Goal: Information Seeking & Learning: Learn about a topic

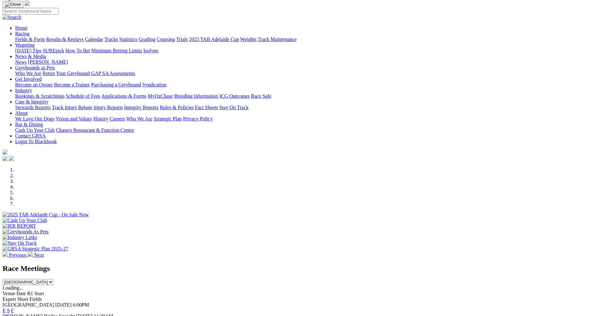
scroll to position [63, 0]
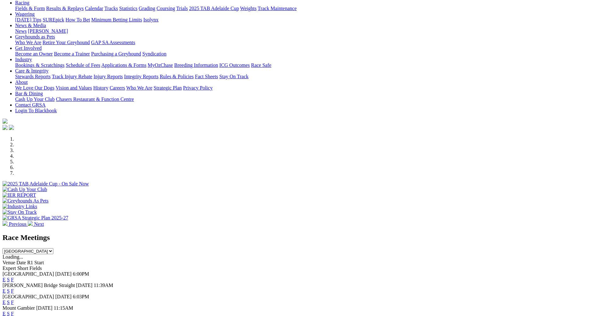
click at [6, 288] on link "E" at bounding box center [4, 290] width 3 height 5
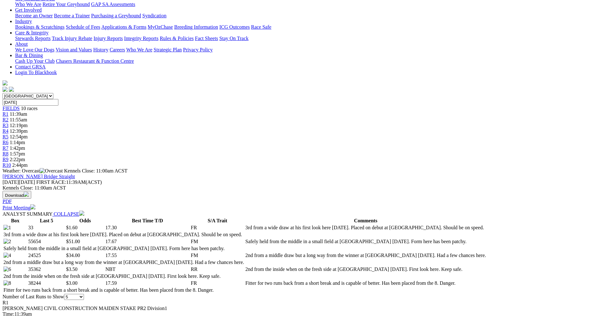
scroll to position [126, 0]
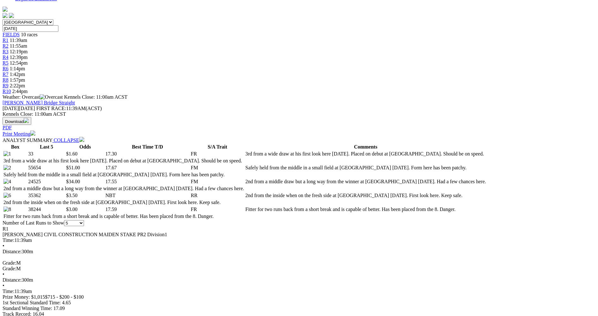
scroll to position [221, 0]
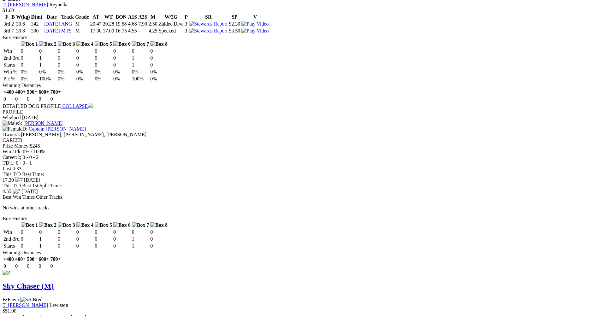
scroll to position [631, 0]
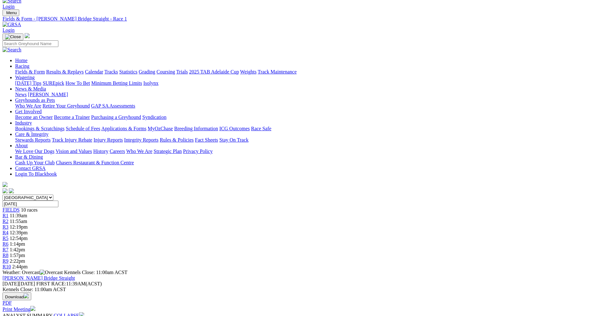
scroll to position [0, 0]
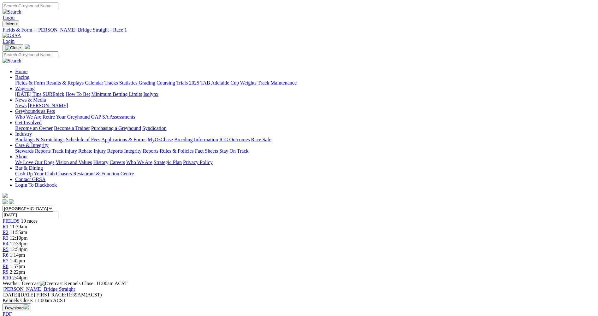
click at [195, 230] on div "R2 11:55am" at bounding box center [299, 233] width 593 height 6
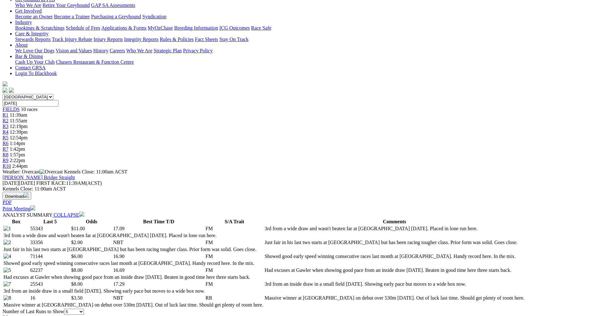
scroll to position [126, 0]
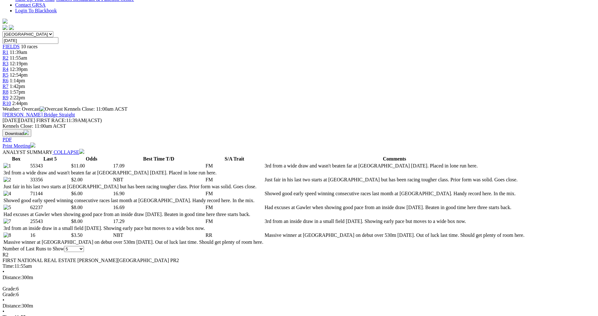
scroll to position [189, 0]
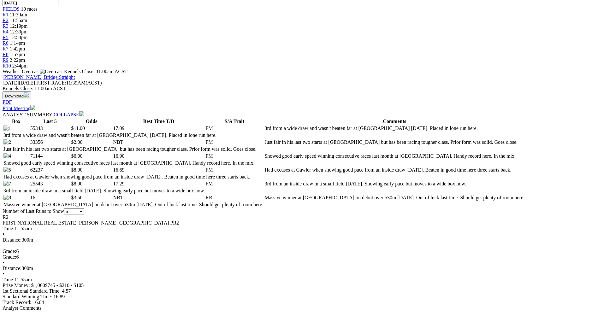
scroll to position [252, 0]
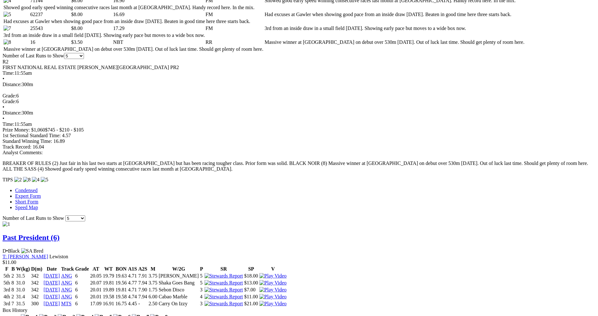
scroll to position [379, 0]
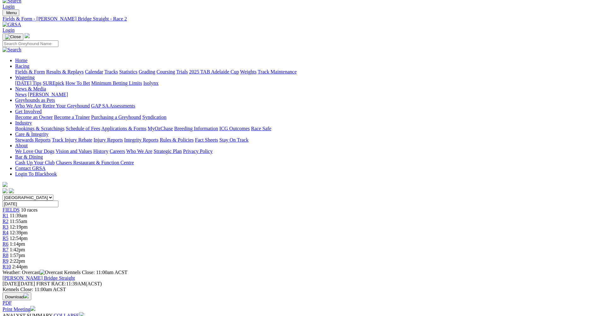
scroll to position [0, 0]
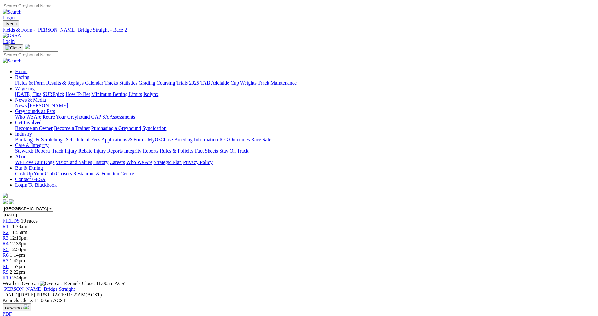
click at [28, 235] on span "12:19pm" at bounding box center [19, 237] width 18 height 5
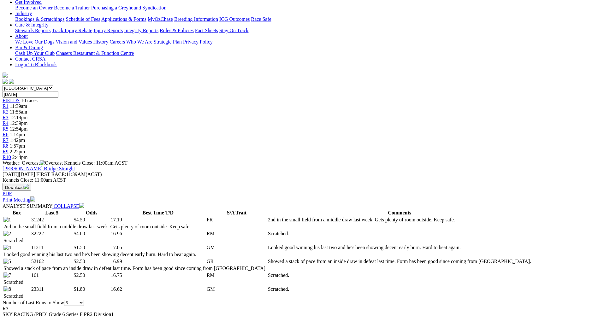
scroll to position [126, 0]
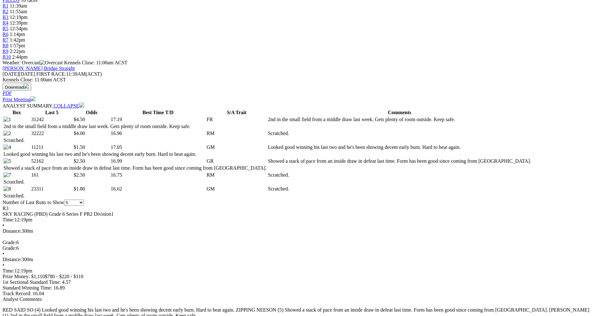
scroll to position [284, 0]
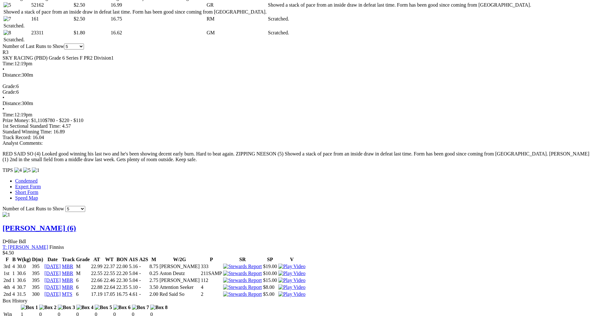
scroll to position [410, 0]
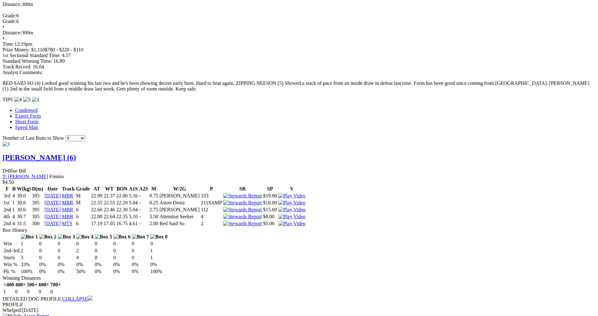
scroll to position [442, 0]
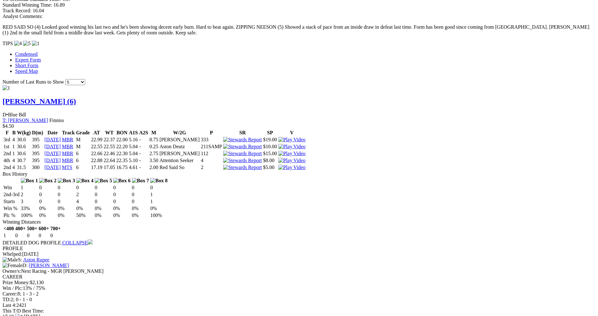
scroll to position [568, 0]
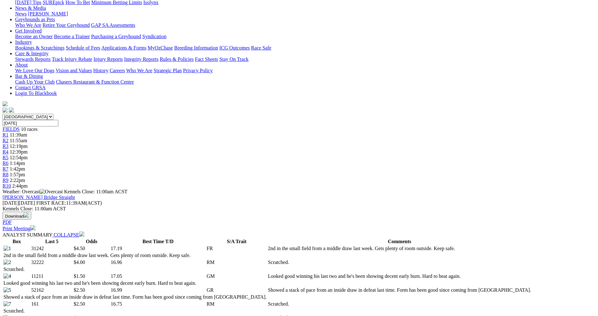
scroll to position [70, 0]
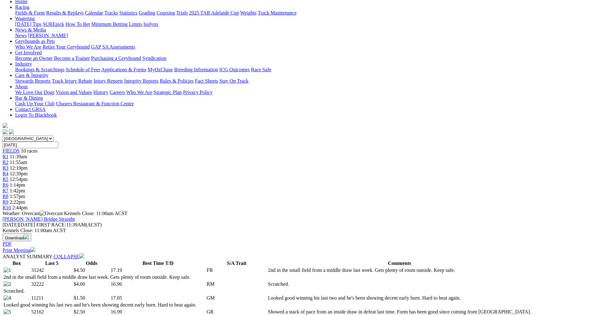
click at [9, 171] on span "R4" at bounding box center [6, 173] width 6 height 5
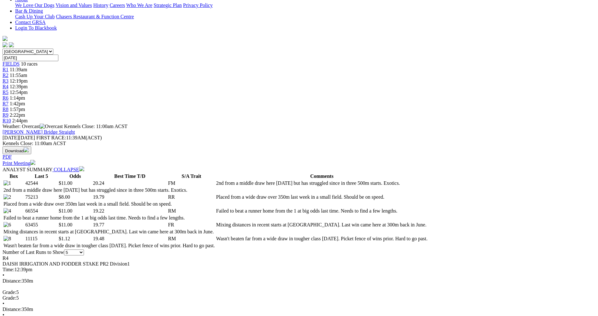
scroll to position [158, 0]
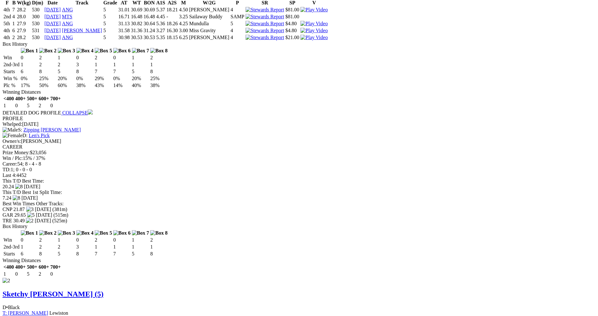
scroll to position [631, 0]
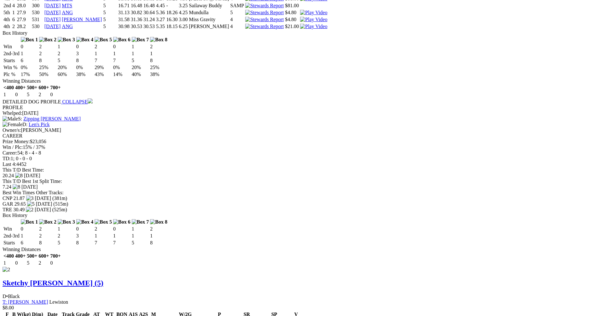
drag, startPoint x: 369, startPoint y: 20, endPoint x: 366, endPoint y: 20, distance: 3.8
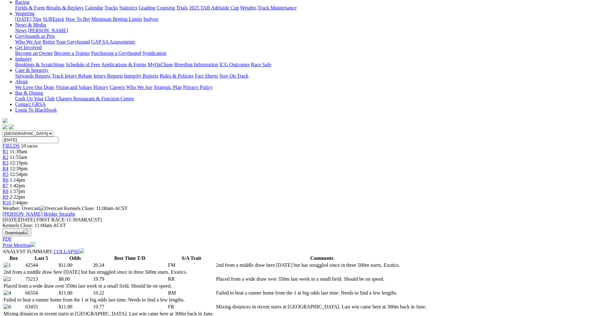
scroll to position [0, 0]
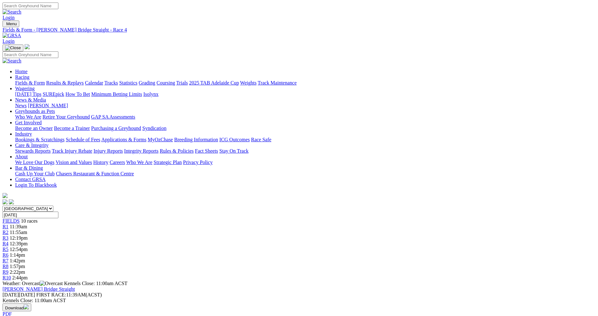
click at [9, 247] on span "R5" at bounding box center [6, 249] width 6 height 5
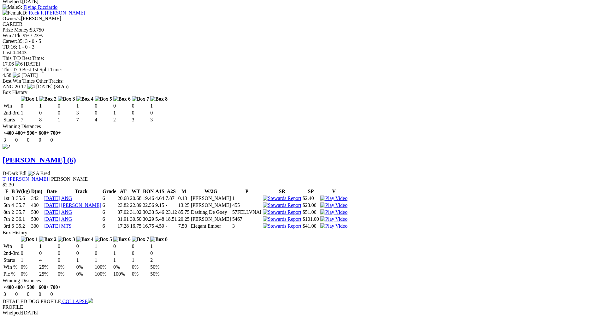
scroll to position [789, 0]
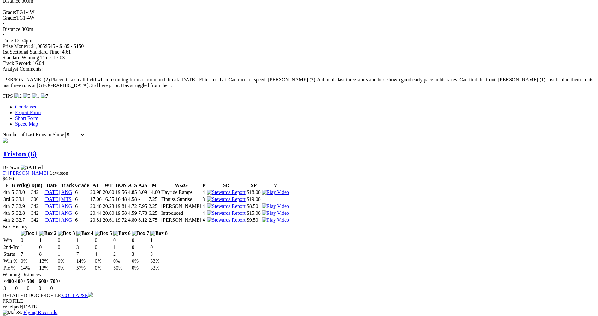
scroll to position [424, 0]
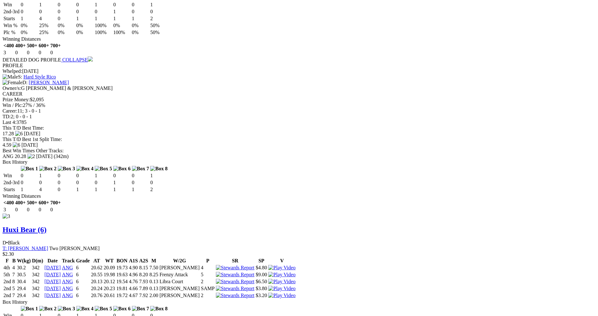
scroll to position [1149, 0]
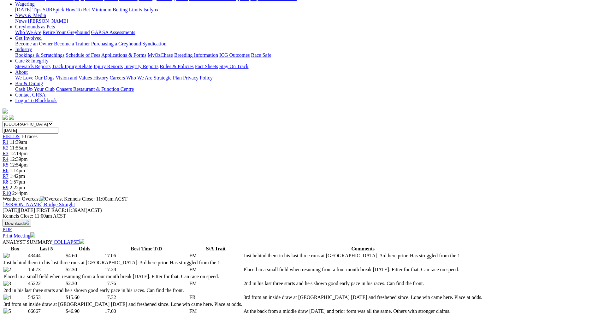
scroll to position [77, 0]
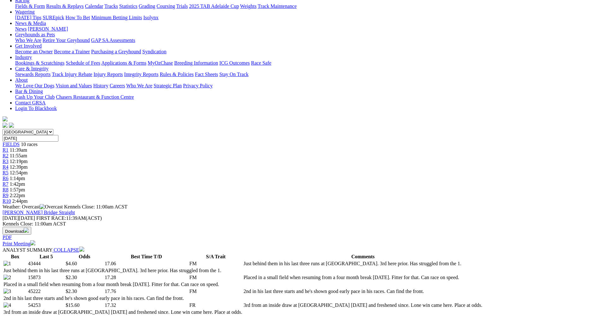
click at [340, 176] on div "R6 1:14pm" at bounding box center [299, 179] width 593 height 6
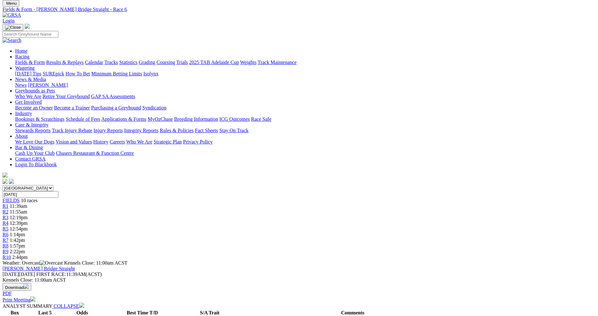
scroll to position [32, 0]
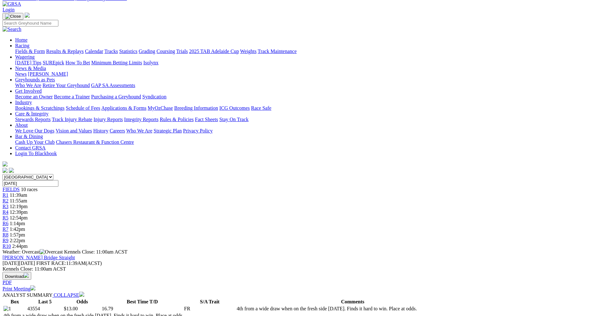
click at [9, 215] on link "R5" at bounding box center [6, 217] width 6 height 5
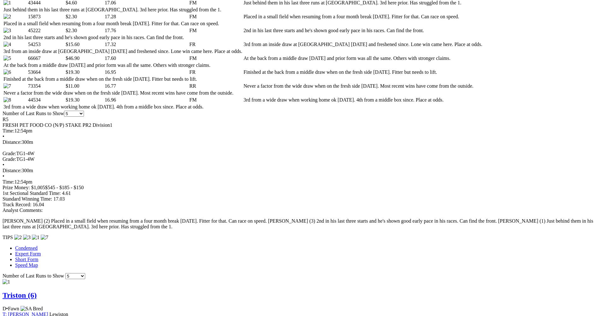
scroll to position [347, 0]
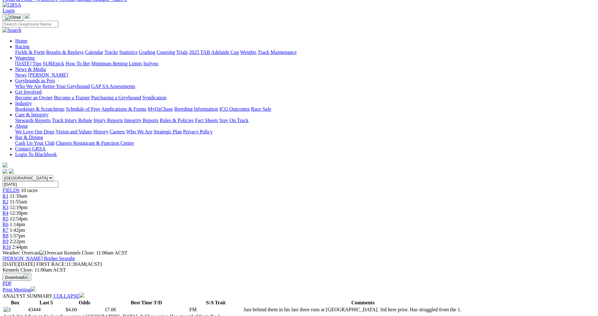
scroll to position [0, 0]
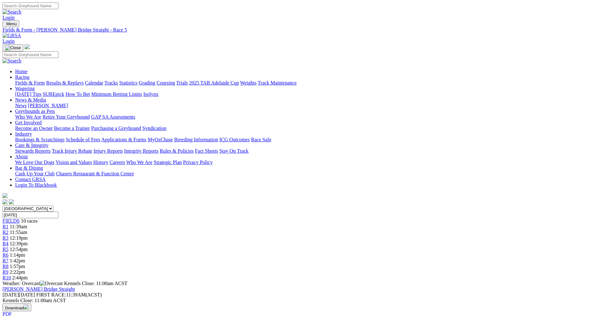
click at [9, 252] on span "R6" at bounding box center [6, 254] width 6 height 5
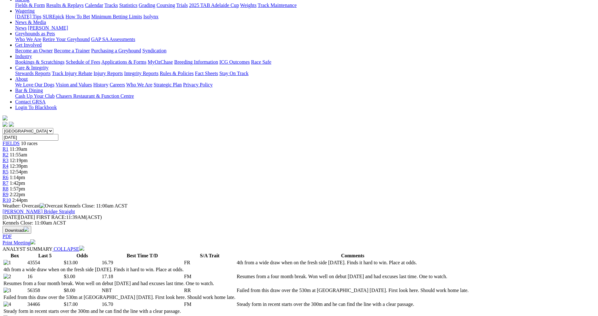
scroll to position [63, 0]
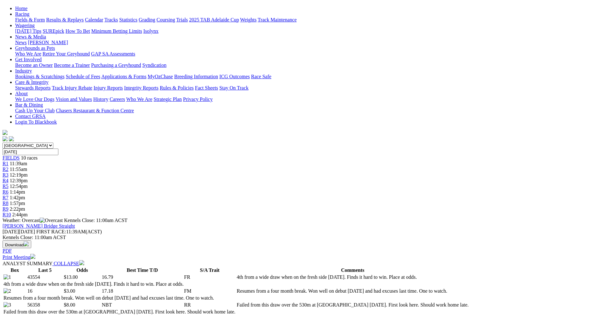
click at [9, 195] on span "R7" at bounding box center [6, 197] width 6 height 5
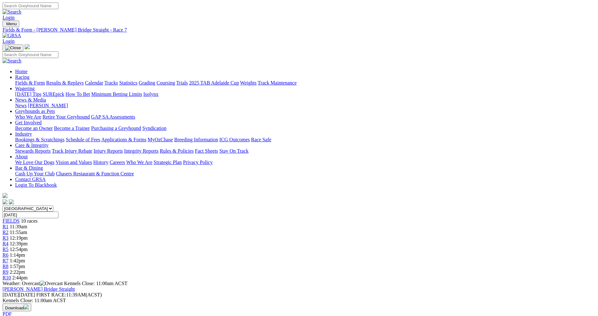
click at [9, 264] on span "R8" at bounding box center [6, 266] width 6 height 5
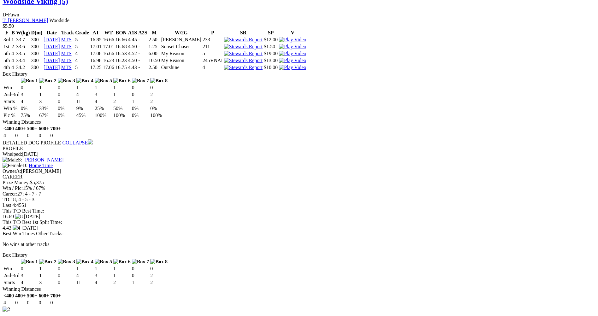
scroll to position [631, 0]
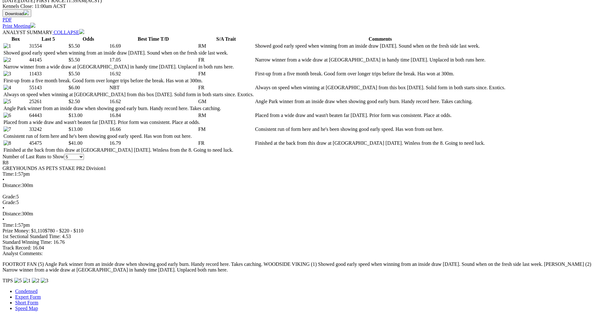
scroll to position [73, 0]
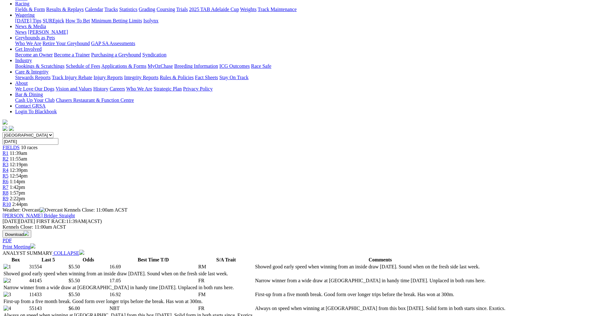
click at [444, 196] on div "R9 2:22pm" at bounding box center [299, 199] width 593 height 6
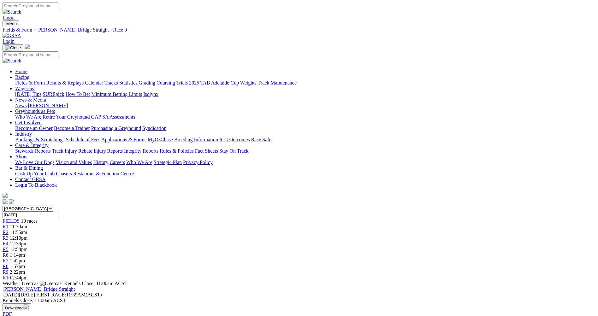
click at [11, 275] on span "R10" at bounding box center [7, 277] width 9 height 5
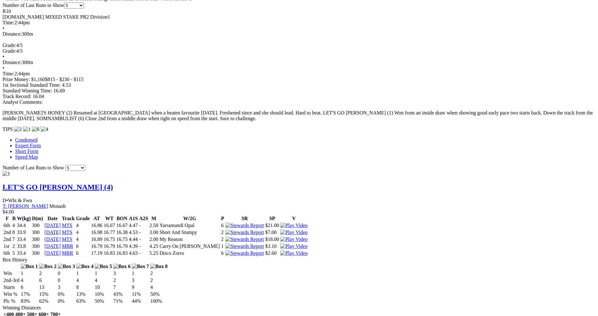
scroll to position [473, 0]
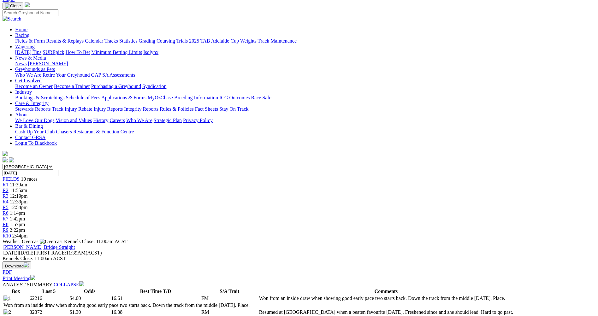
scroll to position [32, 0]
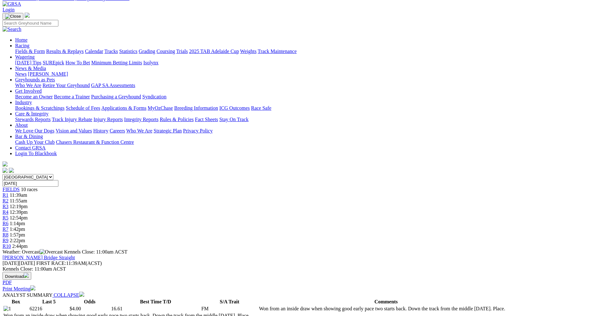
click at [337, 221] on div "R6 1:14pm" at bounding box center [299, 224] width 593 height 6
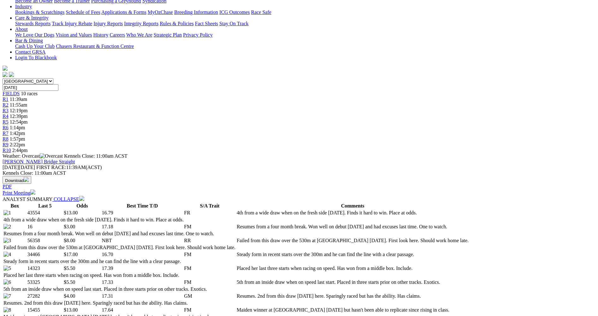
scroll to position [158, 0]
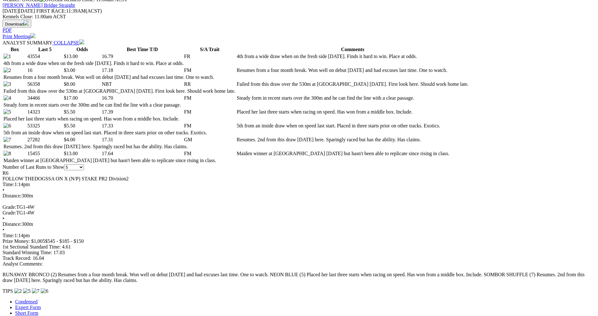
scroll to position [315, 0]
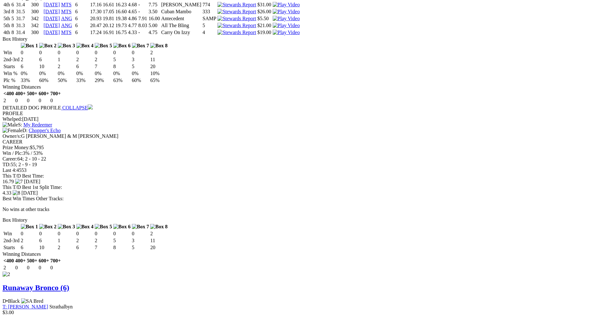
scroll to position [694, 0]
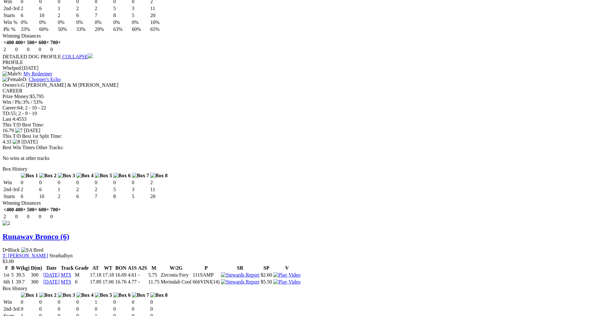
scroll to position [789, 0]
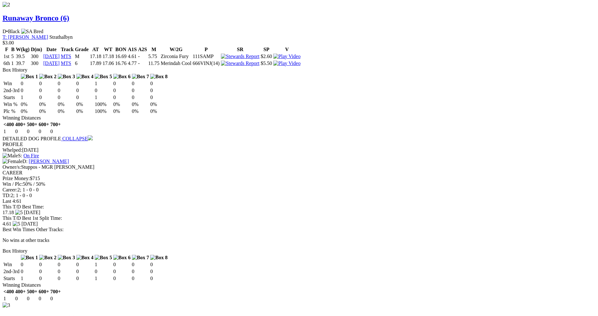
scroll to position [946, 0]
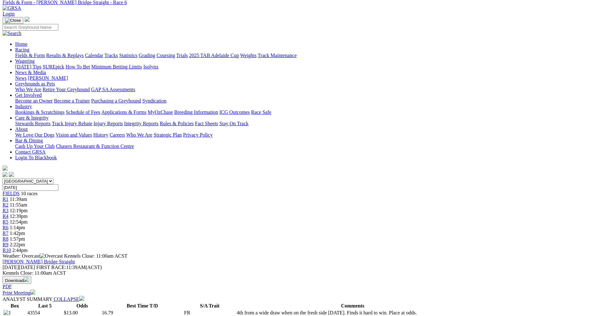
scroll to position [0, 0]
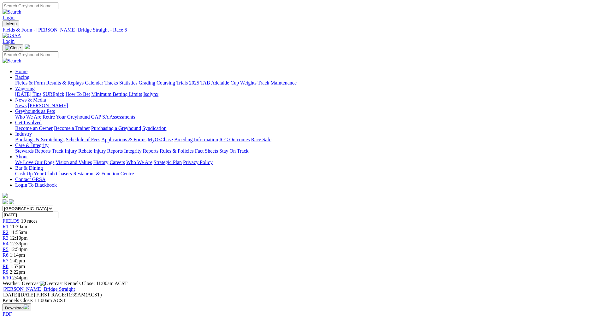
click at [9, 258] on span "R7" at bounding box center [6, 260] width 6 height 5
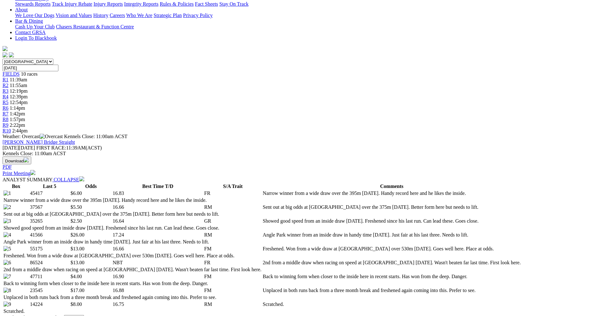
scroll to position [158, 0]
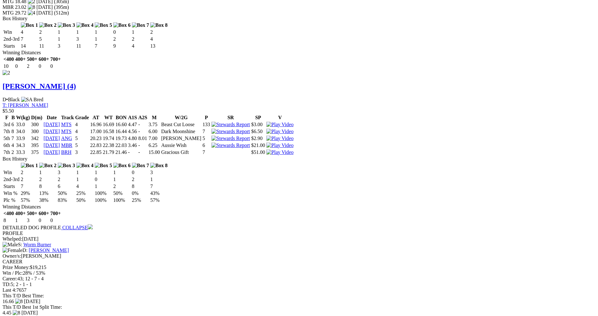
scroll to position [915, 0]
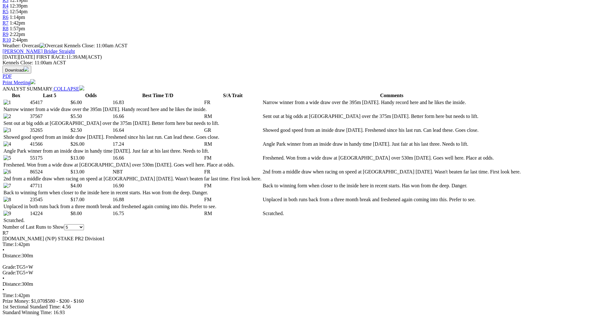
scroll to position [315, 0]
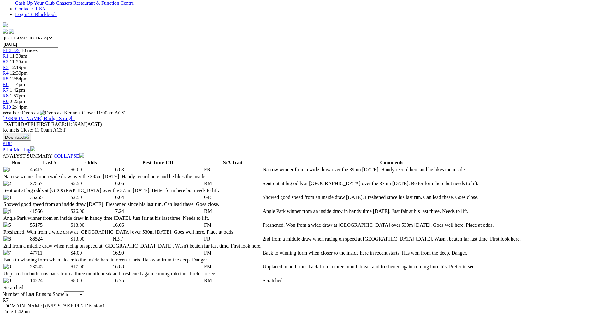
scroll to position [63, 0]
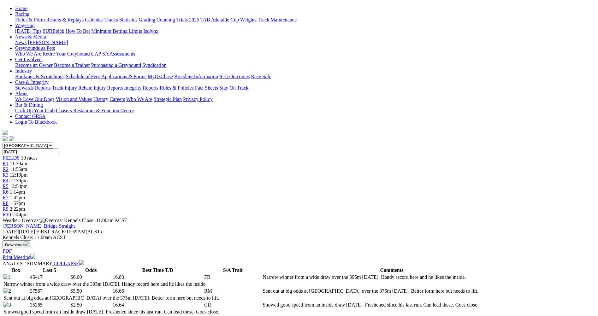
click at [9, 201] on span "R8" at bounding box center [6, 203] width 6 height 5
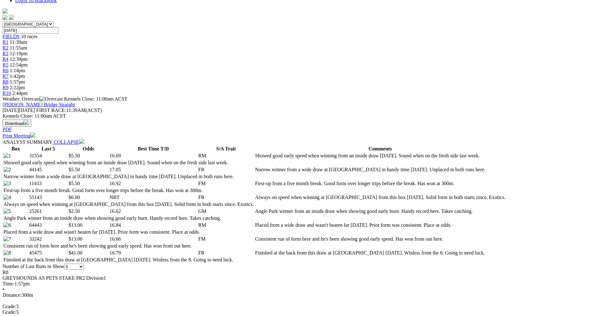
scroll to position [189, 0]
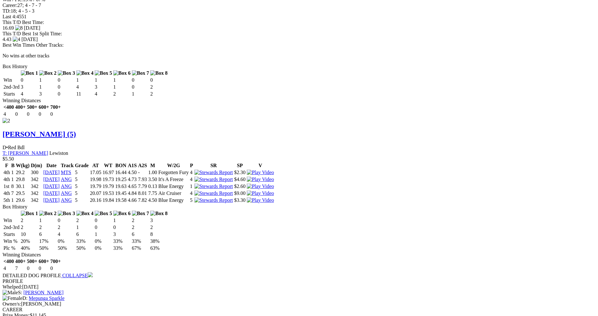
scroll to position [946, 0]
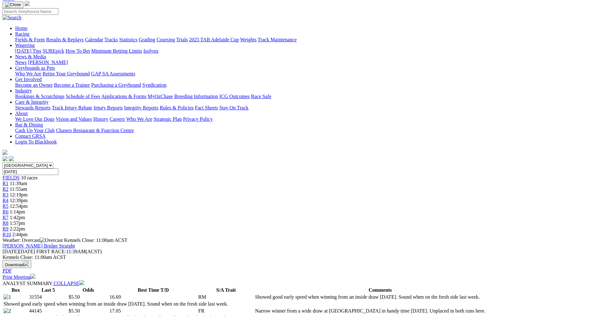
scroll to position [32, 0]
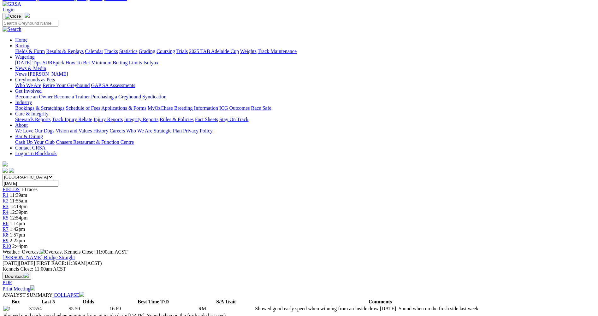
click at [442, 238] on div "R9 2:22pm" at bounding box center [299, 241] width 593 height 6
click at [440, 238] on div "R9 2:22pm" at bounding box center [299, 241] width 593 height 6
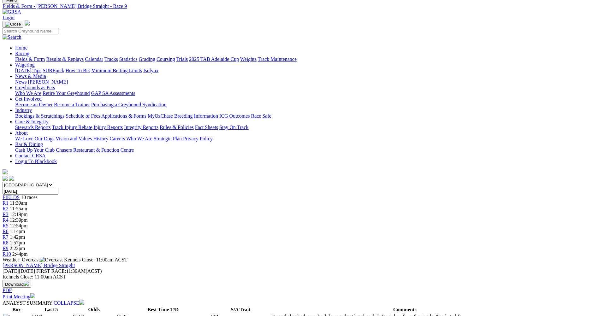
scroll to position [126, 0]
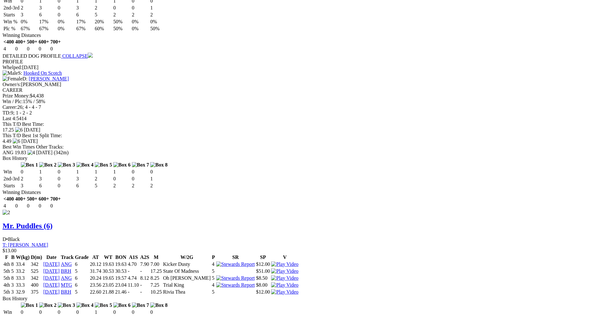
scroll to position [820, 0]
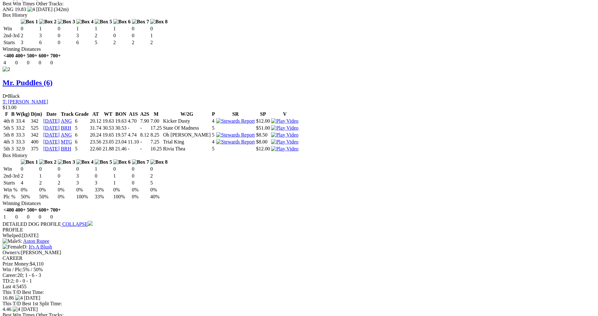
scroll to position [883, 0]
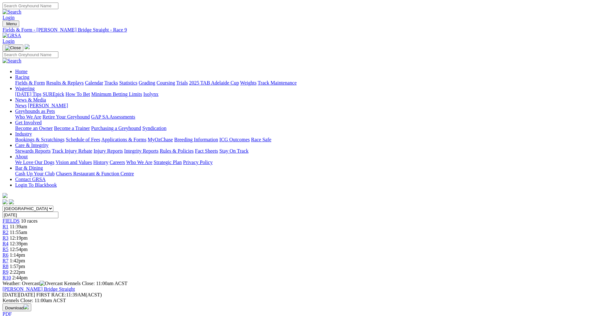
scroll to position [0, 0]
click at [11, 275] on span "R10" at bounding box center [7, 277] width 9 height 5
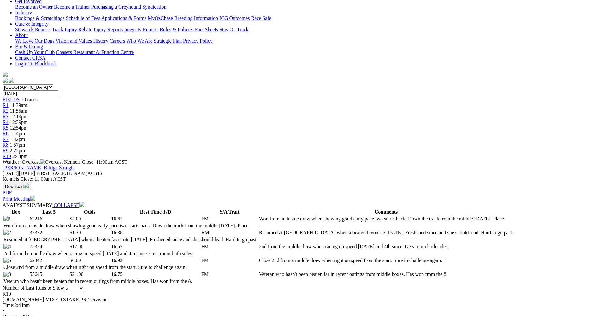
scroll to position [158, 0]
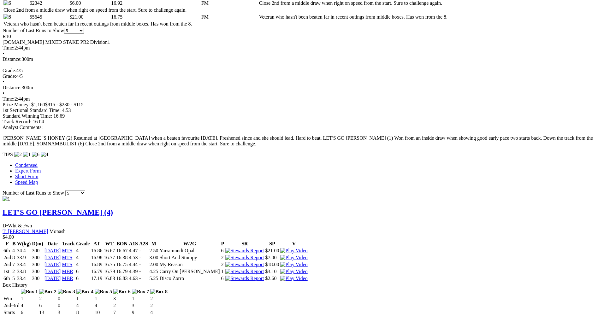
scroll to position [379, 0]
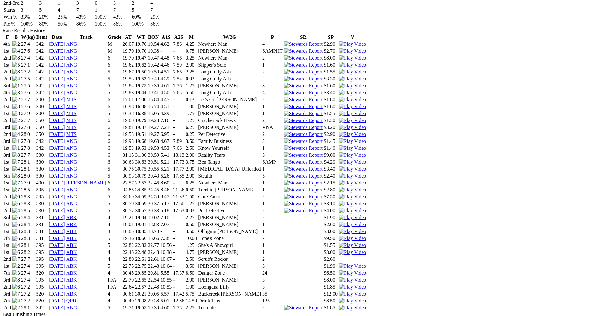
scroll to position [442, 0]
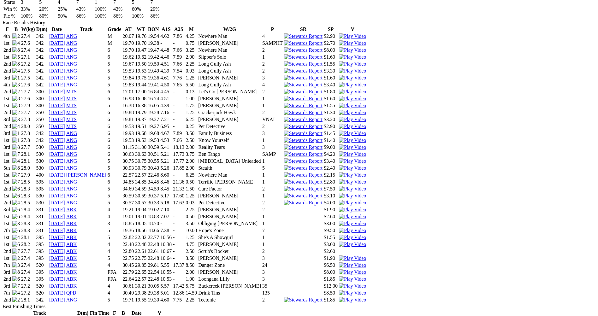
click at [366, 214] on img at bounding box center [352, 217] width 27 height 6
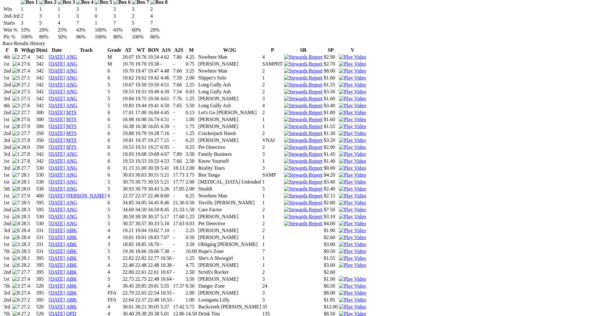
scroll to position [410, 0]
